Goal: Task Accomplishment & Management: Manage account settings

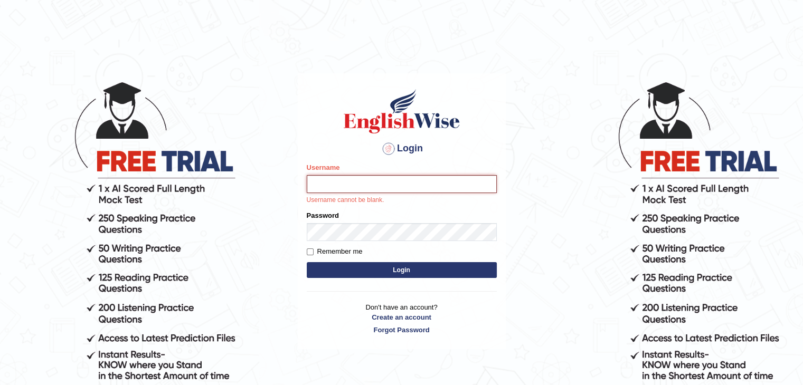
paste input "irfanalfa"
type input "irfanalfa"
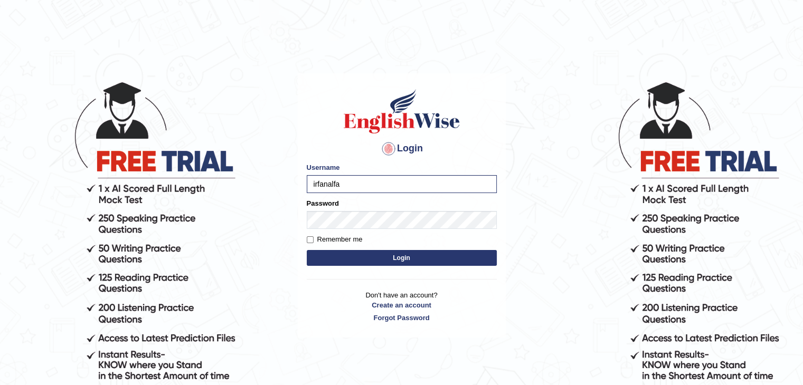
click at [344, 253] on button "Login" at bounding box center [402, 258] width 190 height 16
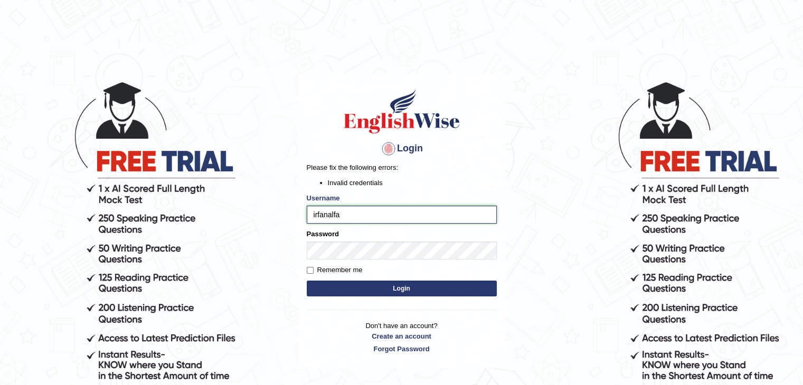
drag, startPoint x: 236, startPoint y: 216, endPoint x: 224, endPoint y: 218, distance: 12.2
click at [224, 218] on body "Login Please fix the following errors: Invalid credentials Username irfanalfa P…" at bounding box center [401, 232] width 803 height 385
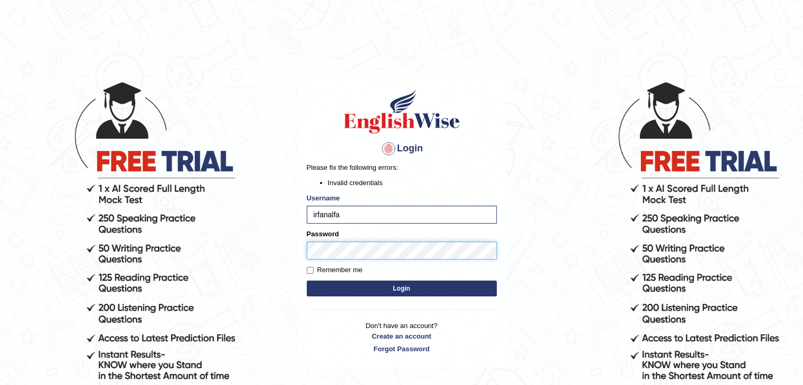
click at [252, 243] on body "Login Please fix the following errors: Invalid credentials Username irfanalfa P…" at bounding box center [401, 232] width 803 height 385
click at [358, 285] on button "Login" at bounding box center [402, 289] width 190 height 16
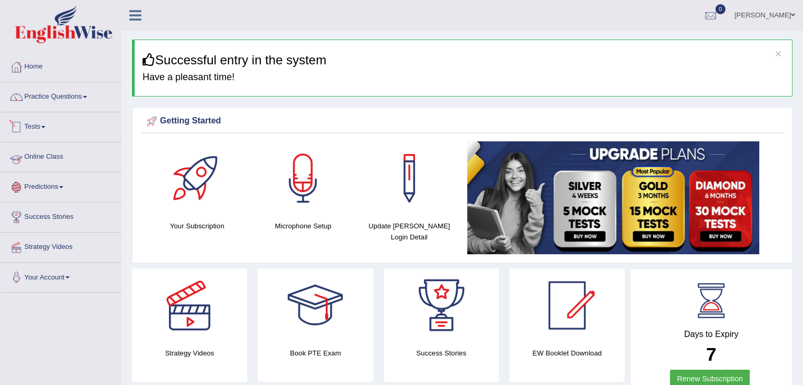
click at [51, 157] on link "Online Class" at bounding box center [61, 156] width 120 height 26
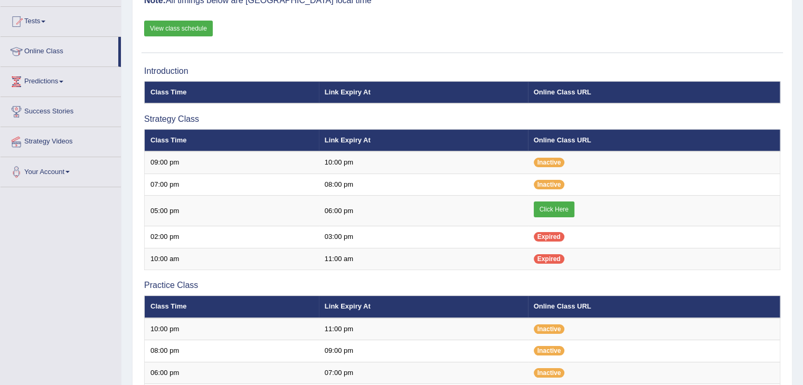
scroll to position [106, 0]
